Goal: Find specific page/section: Find specific page/section

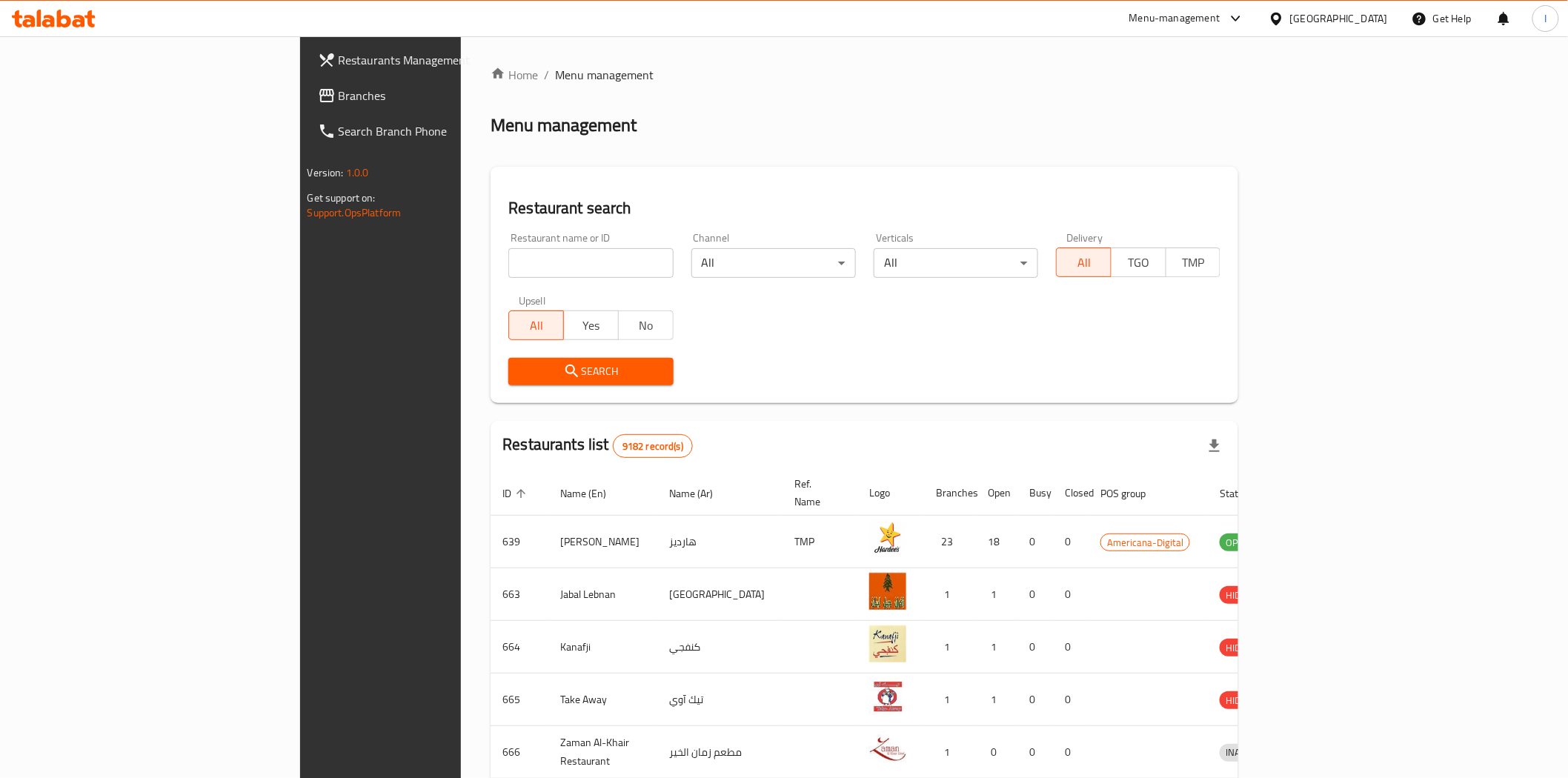
click at [509, 263] on input "search" at bounding box center [591, 263] width 164 height 29
paste input "696575"
type input "696575"
click at [520, 367] on span "Search" at bounding box center [591, 371] width 141 height 19
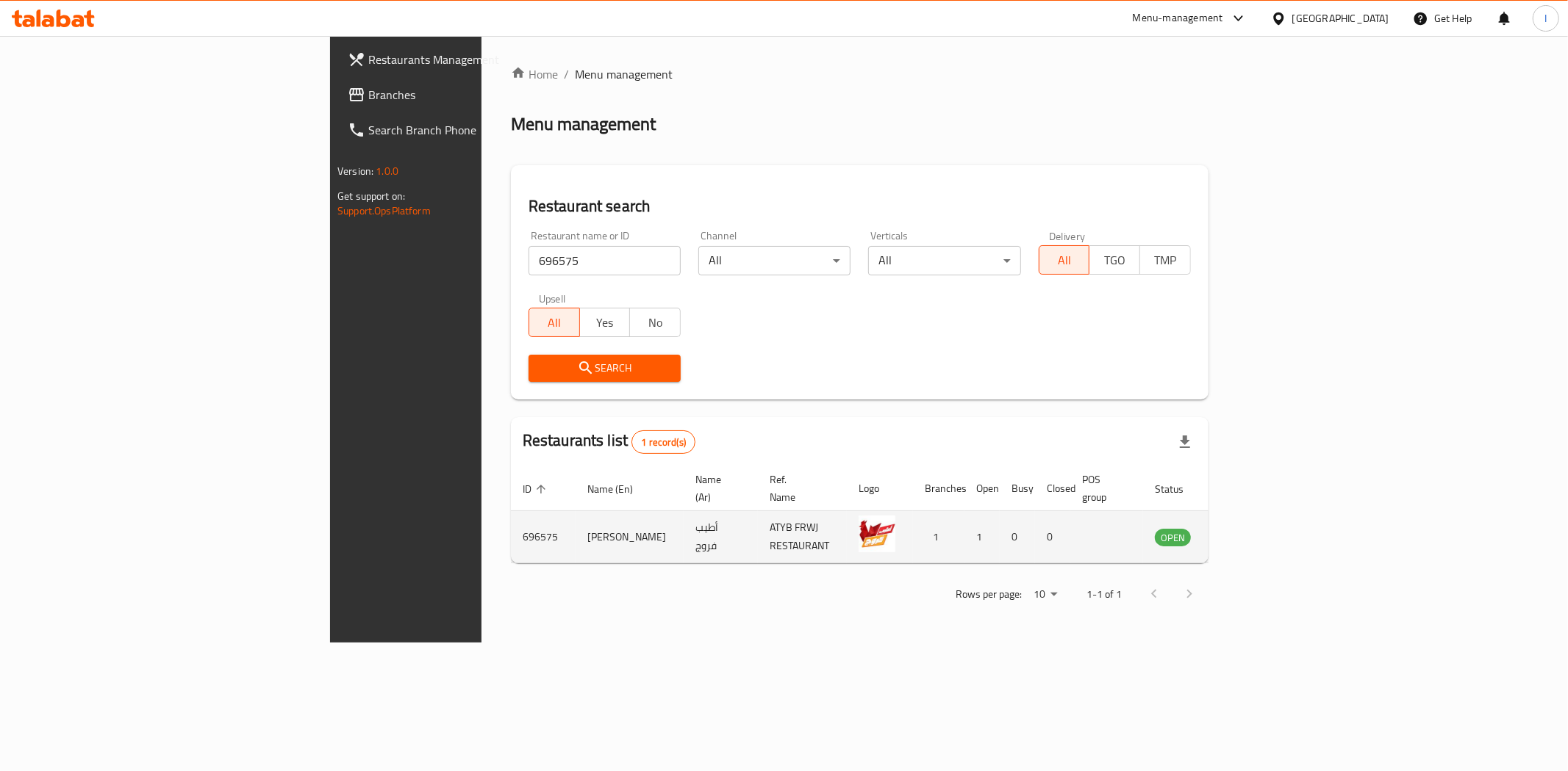
click at [1247, 535] on icon "enhanced table" at bounding box center [1244, 538] width 5 height 6
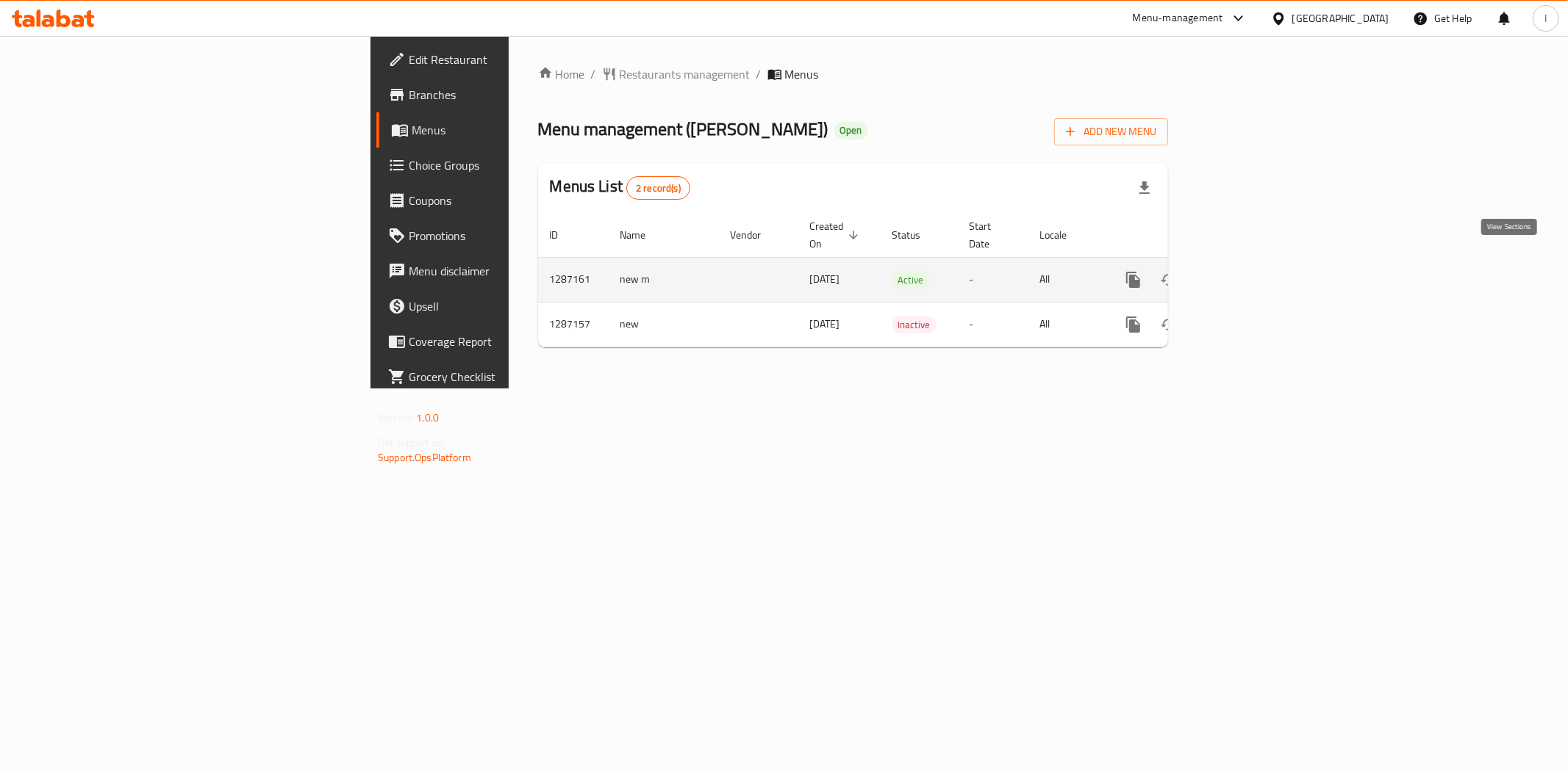
click at [1257, 268] on link "enhanced table" at bounding box center [1239, 279] width 35 height 35
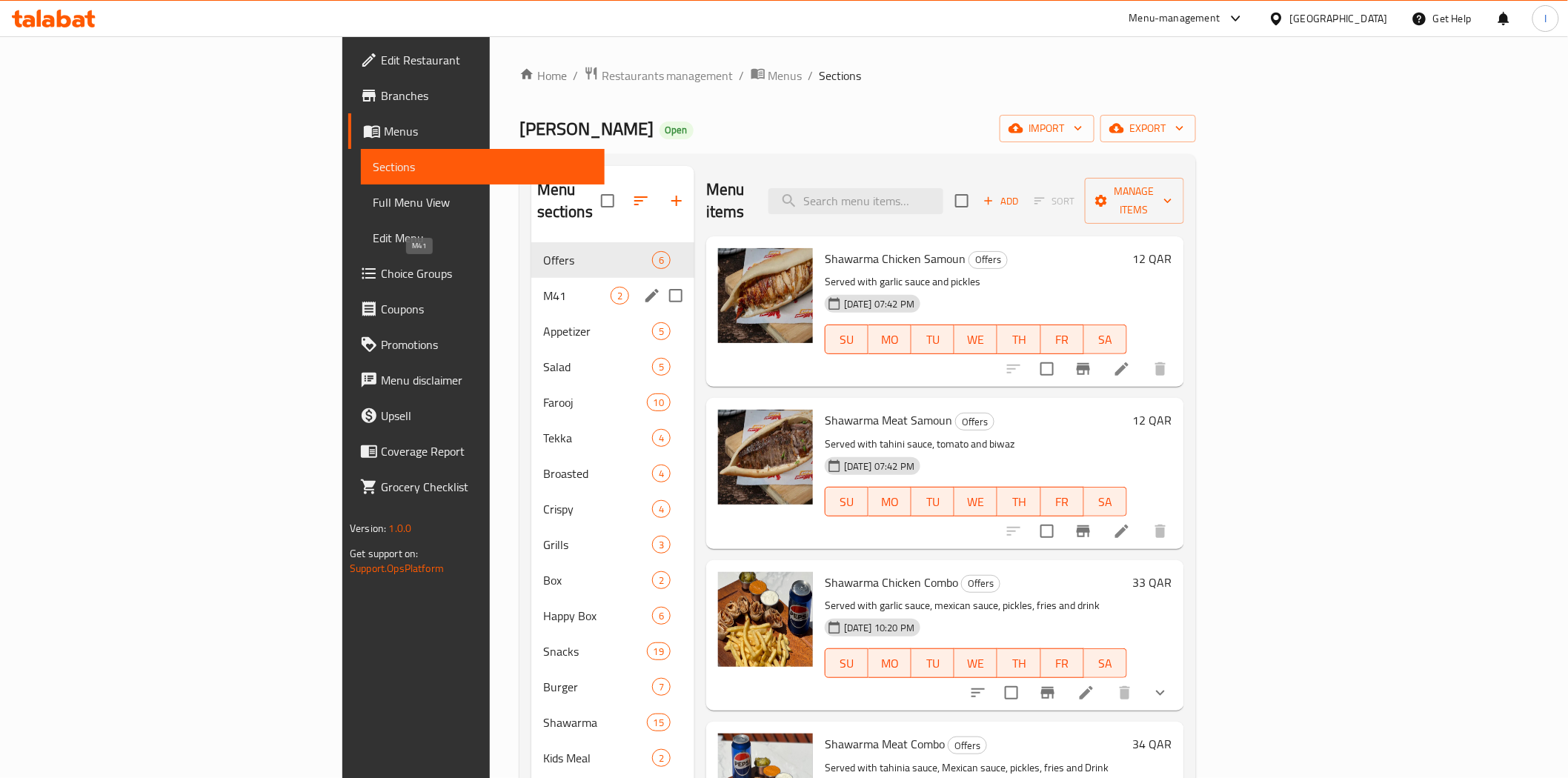
click at [543, 287] on span "M41" at bounding box center [577, 296] width 67 height 18
